Goal: Information Seeking & Learning: Learn about a topic

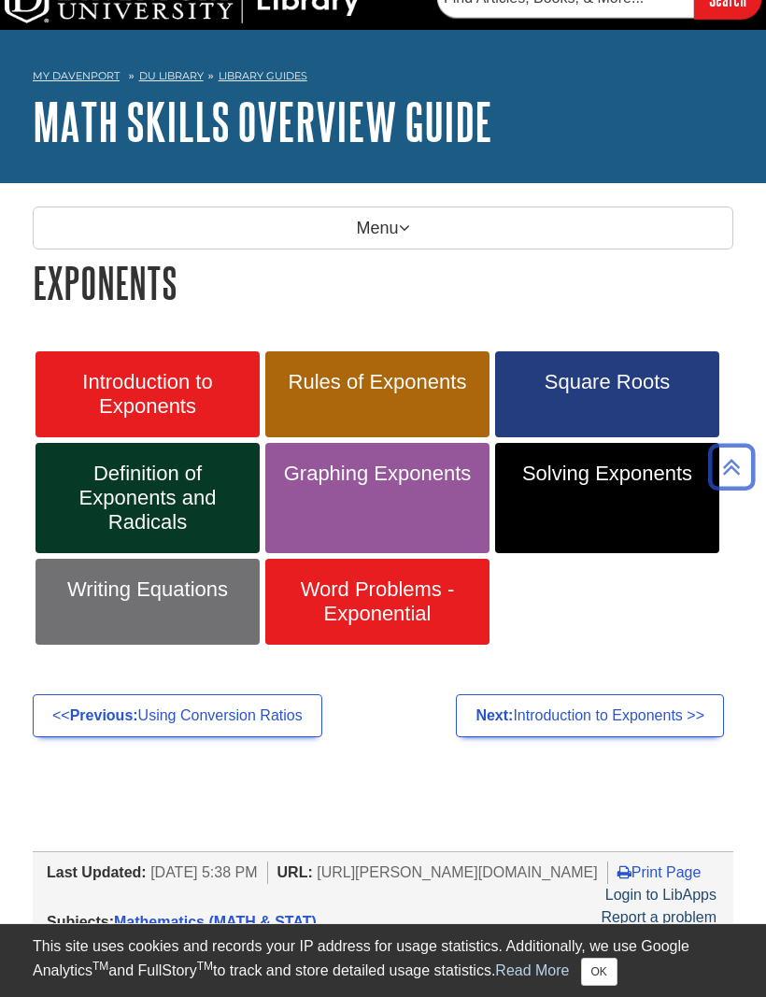
scroll to position [21, 0]
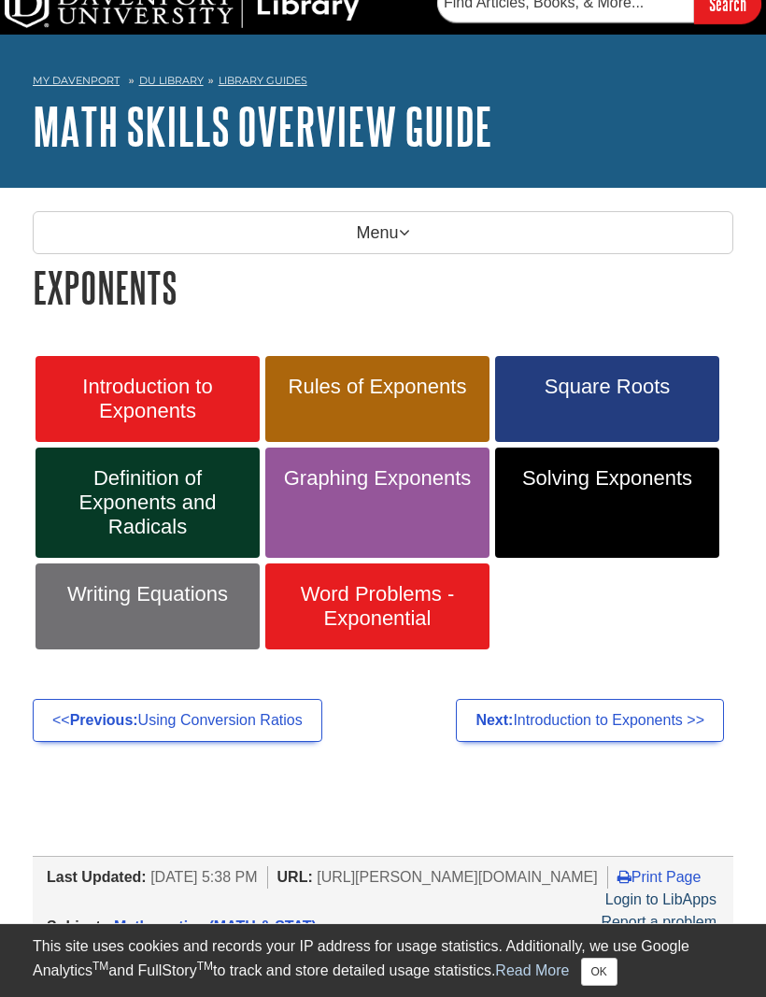
click at [323, 485] on span "Graphing Exponents" at bounding box center [377, 478] width 196 height 24
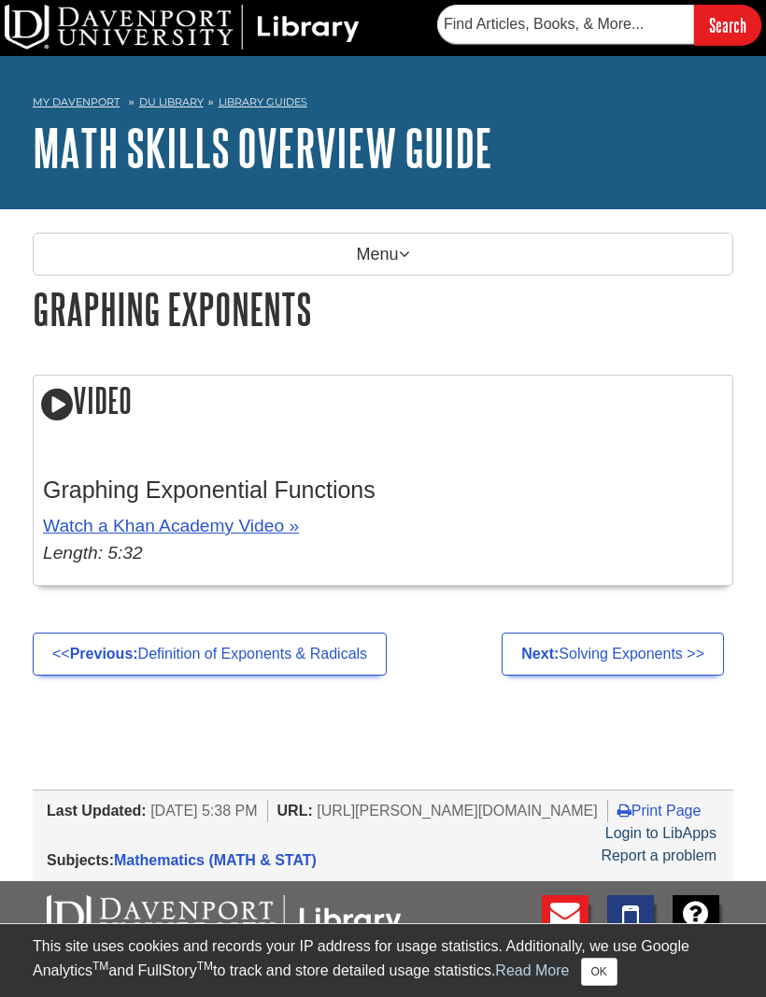
click at [65, 417] on icon at bounding box center [57, 404] width 32 height 37
click at [101, 535] on link "Watch a Khan Academy Video »" at bounding box center [171, 526] width 256 height 20
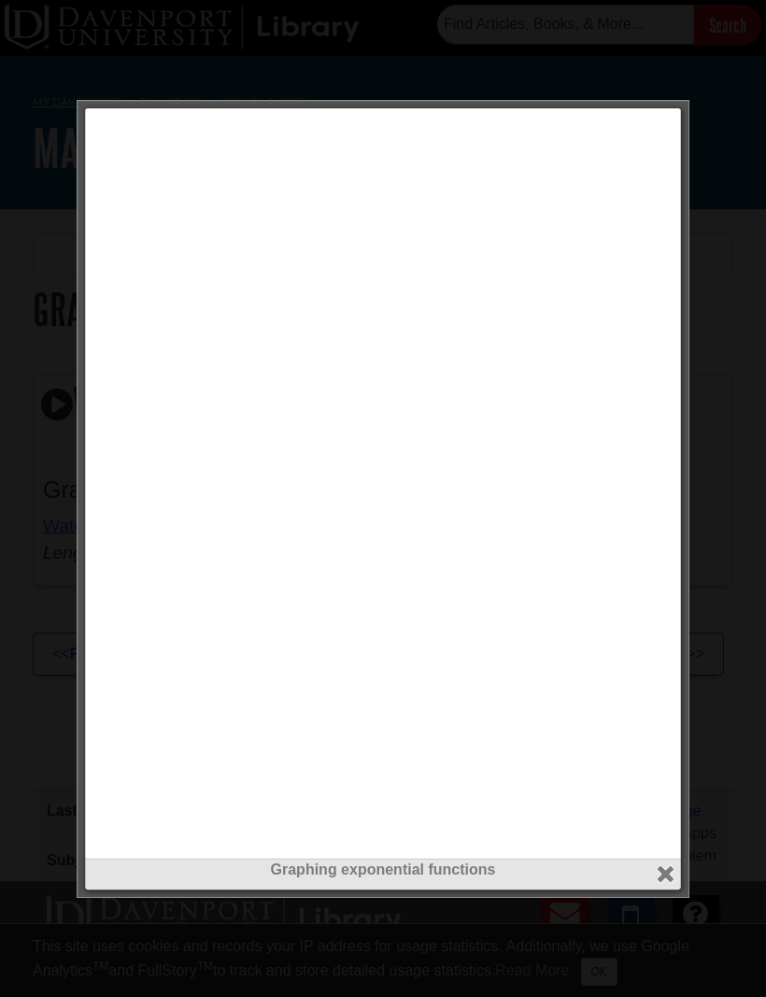
click at [27, 430] on div at bounding box center [383, 498] width 766 height 997
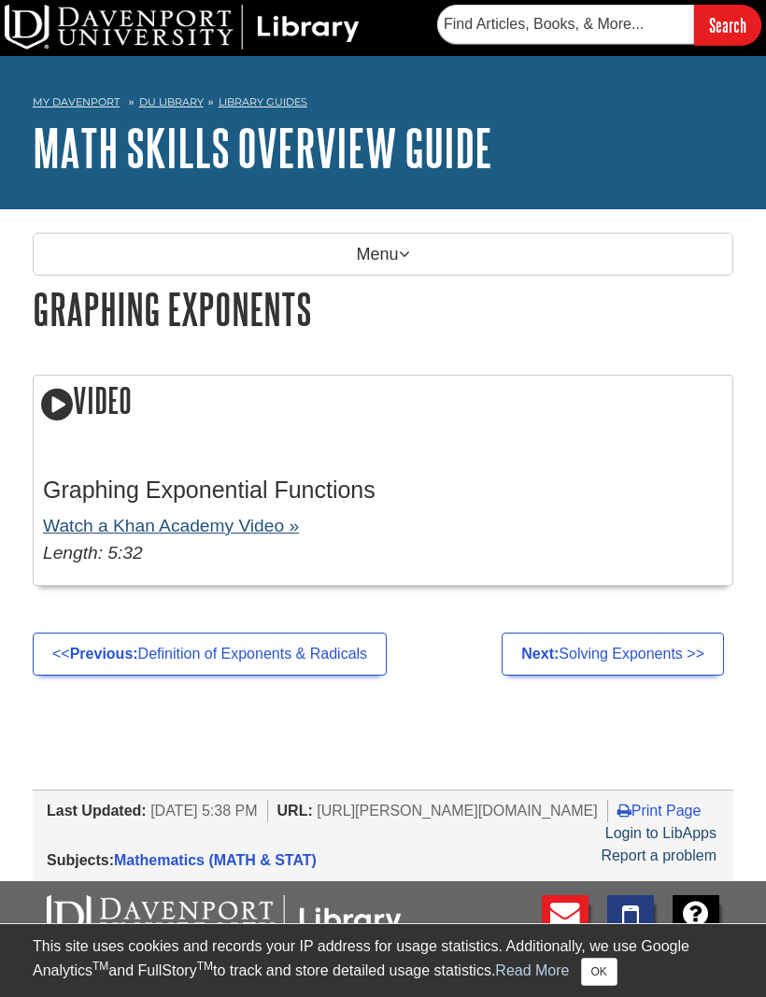
click at [211, 534] on link "Watch a Khan Academy Video »" at bounding box center [171, 526] width 256 height 20
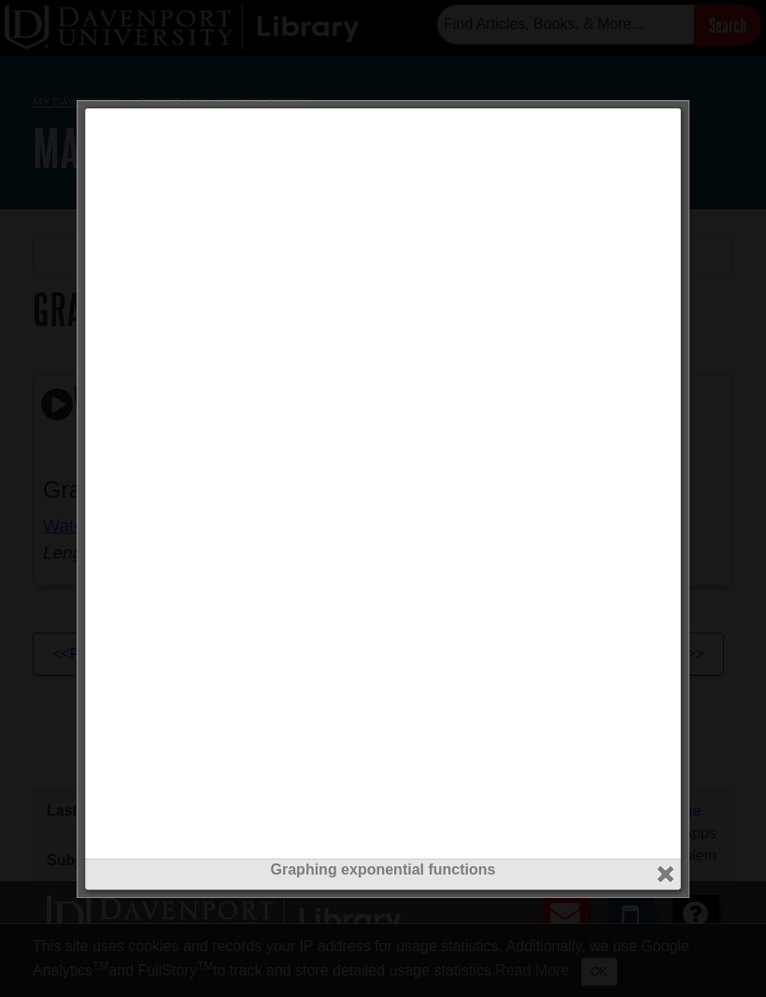
click at [412, 877] on div "Graphing exponential functions" at bounding box center [383, 870] width 587 height 22
click at [620, 85] on div at bounding box center [383, 498] width 766 height 997
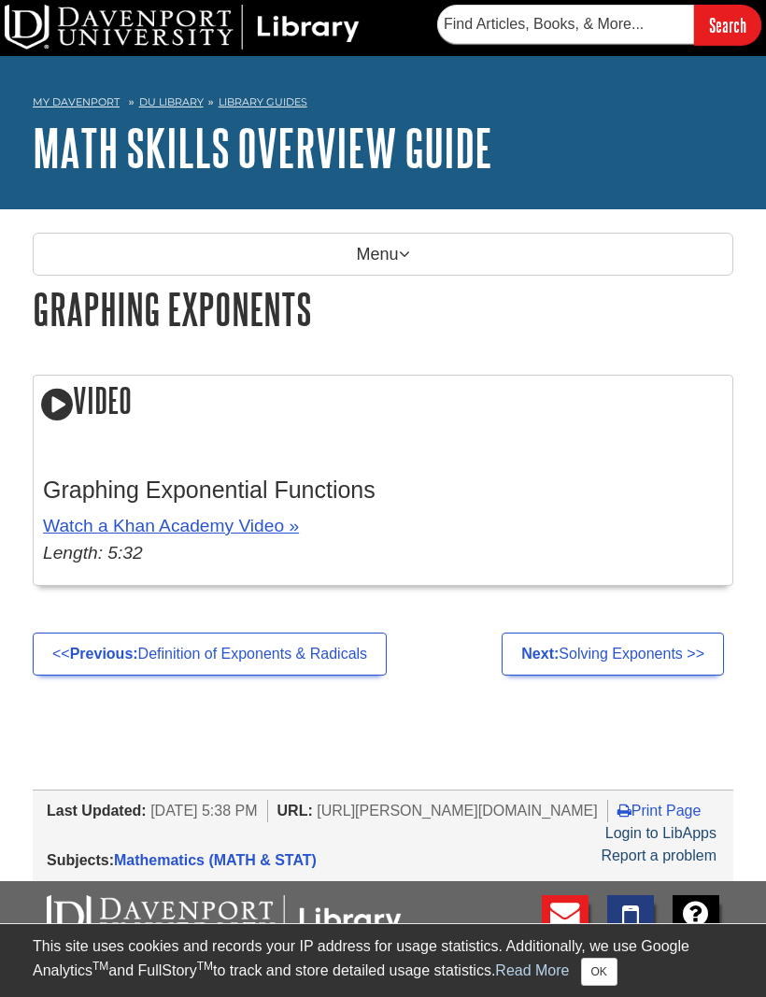
click at [51, 415] on icon at bounding box center [57, 404] width 32 height 37
click at [79, 419] on h2 "Video" at bounding box center [383, 402] width 699 height 53
click at [169, 530] on link "Watch a Khan Academy Video »" at bounding box center [171, 526] width 256 height 20
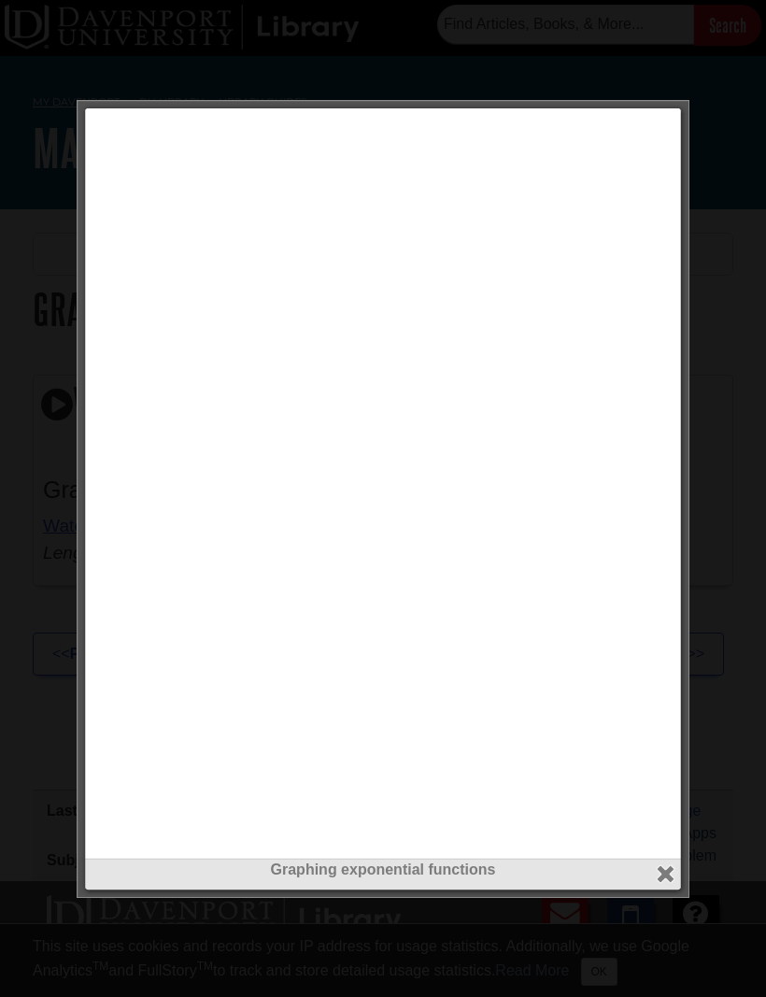
click at [721, 237] on div at bounding box center [383, 498] width 766 height 997
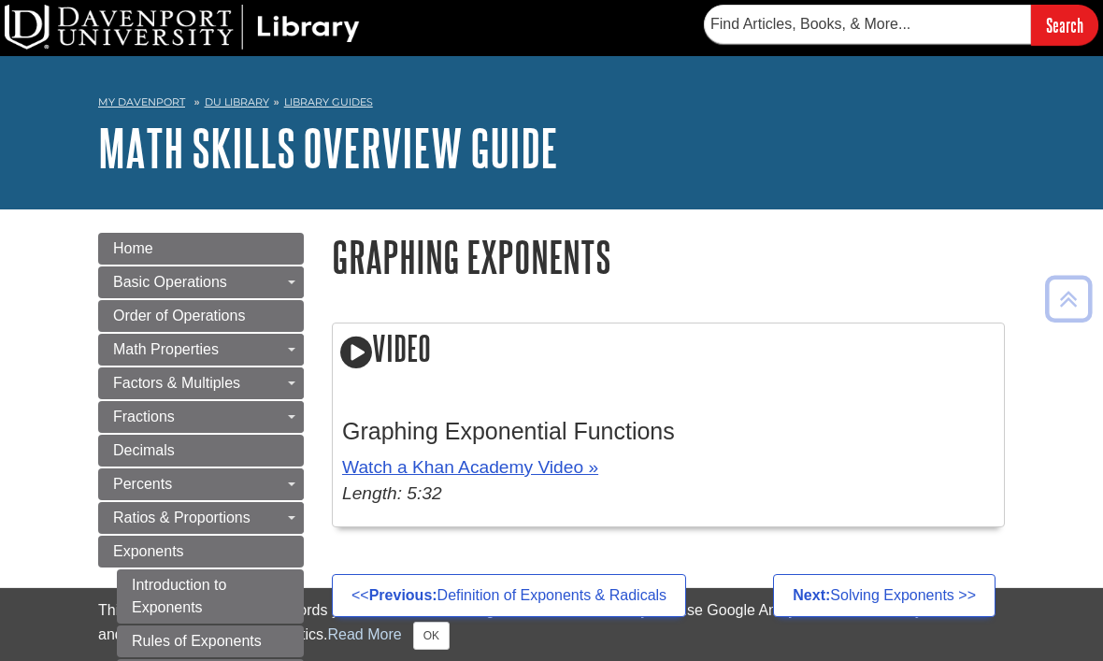
scroll to position [343, 0]
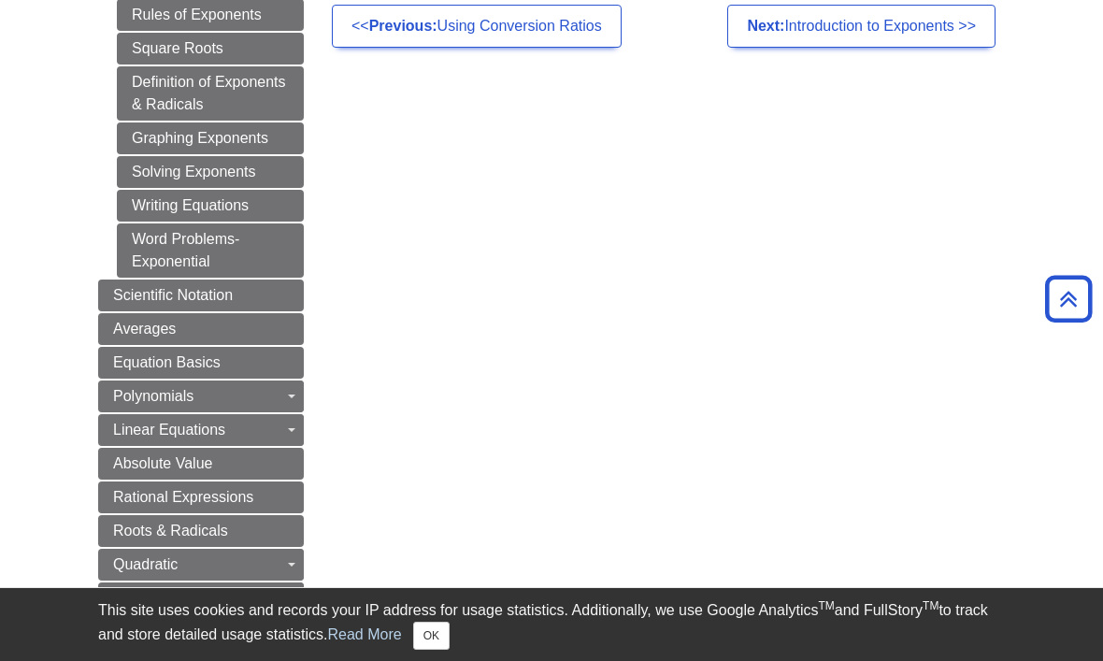
scroll to position [663, 0]
